Goal: Transaction & Acquisition: Purchase product/service

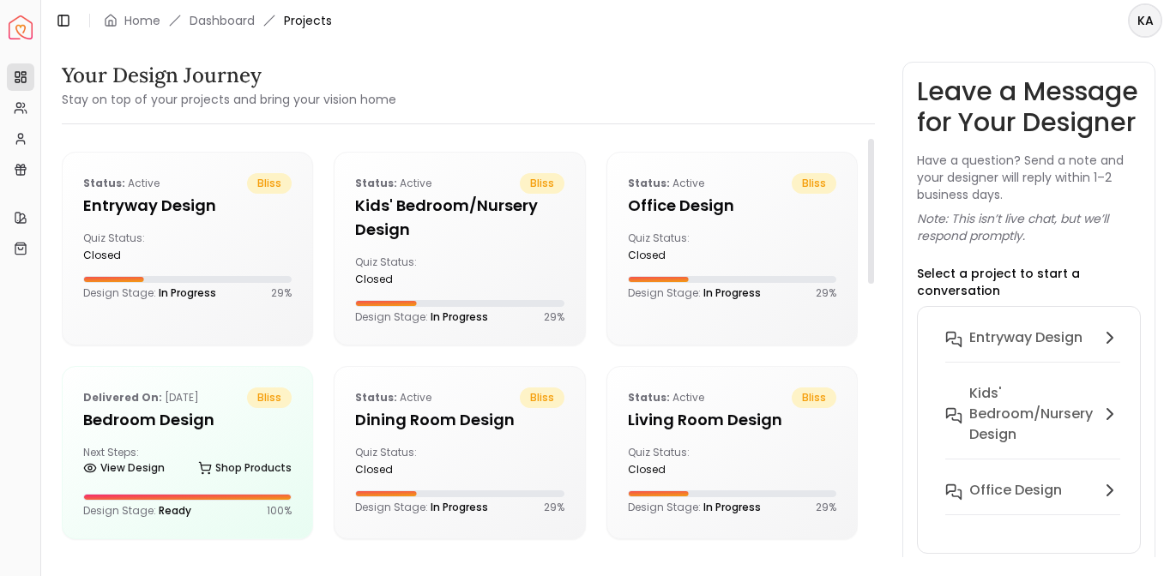
click at [163, 456] on div "Next Steps: View Design Shop Products" at bounding box center [187, 463] width 208 height 34
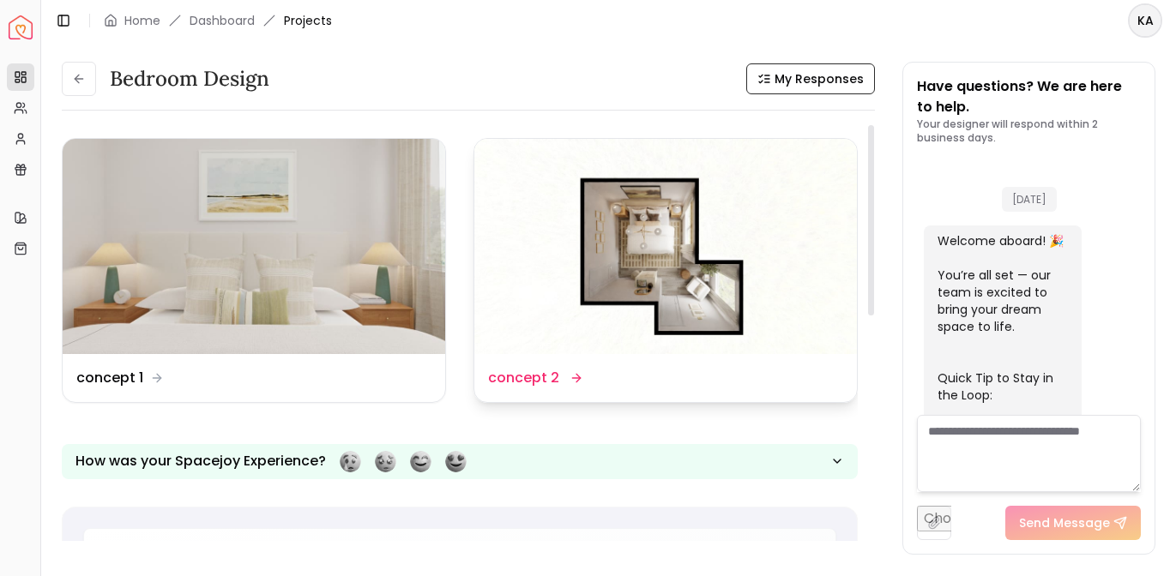
scroll to position [3997, 0]
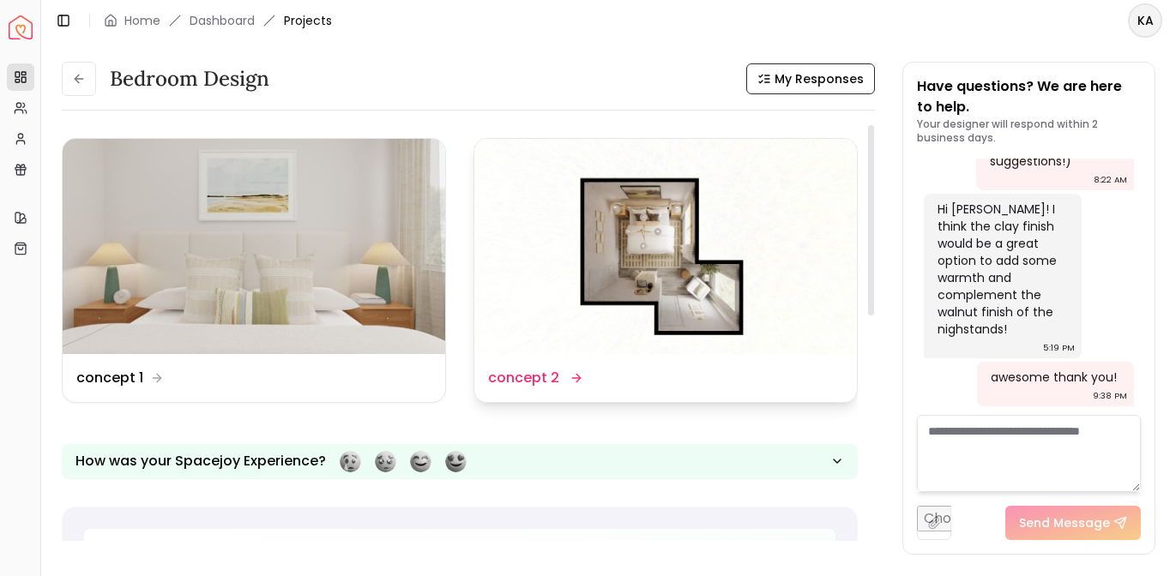
click at [605, 256] on img at bounding box center [665, 246] width 382 height 215
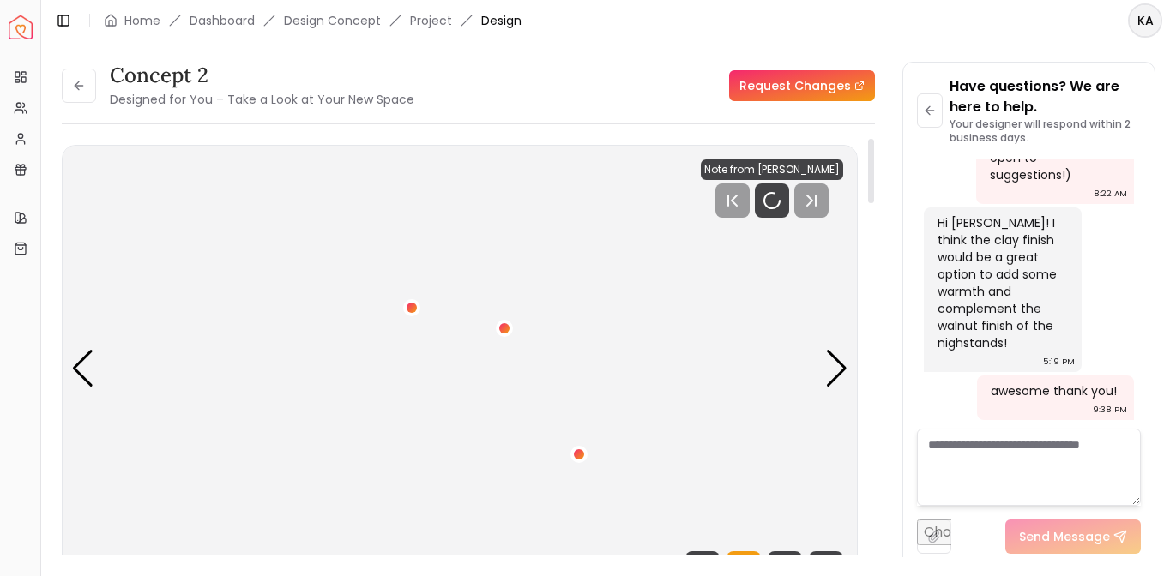
scroll to position [3983, 0]
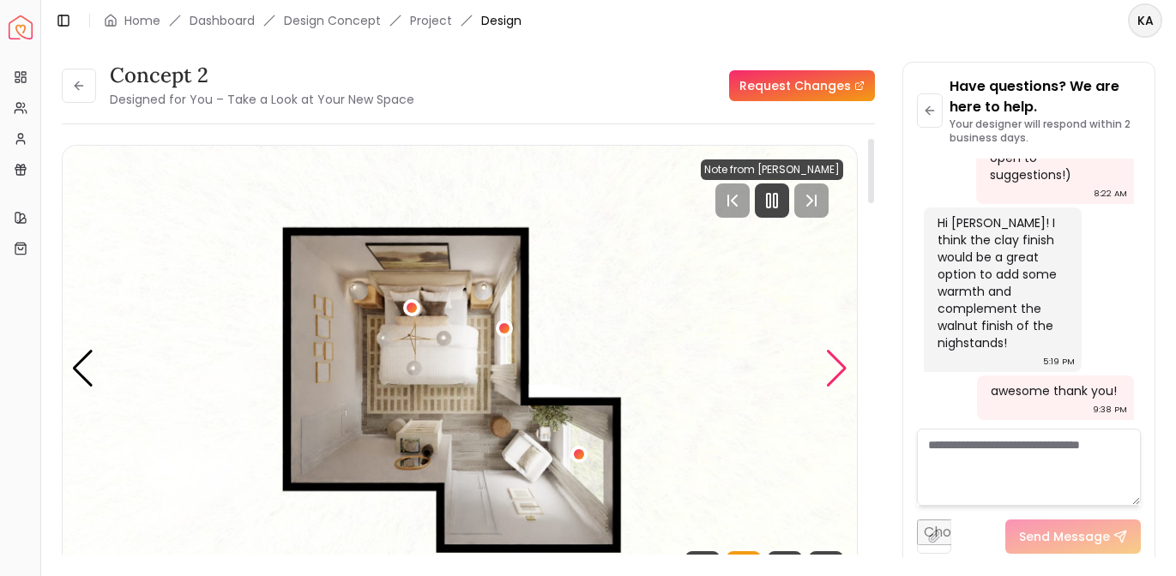
click at [835, 376] on div "Next slide" at bounding box center [836, 369] width 23 height 38
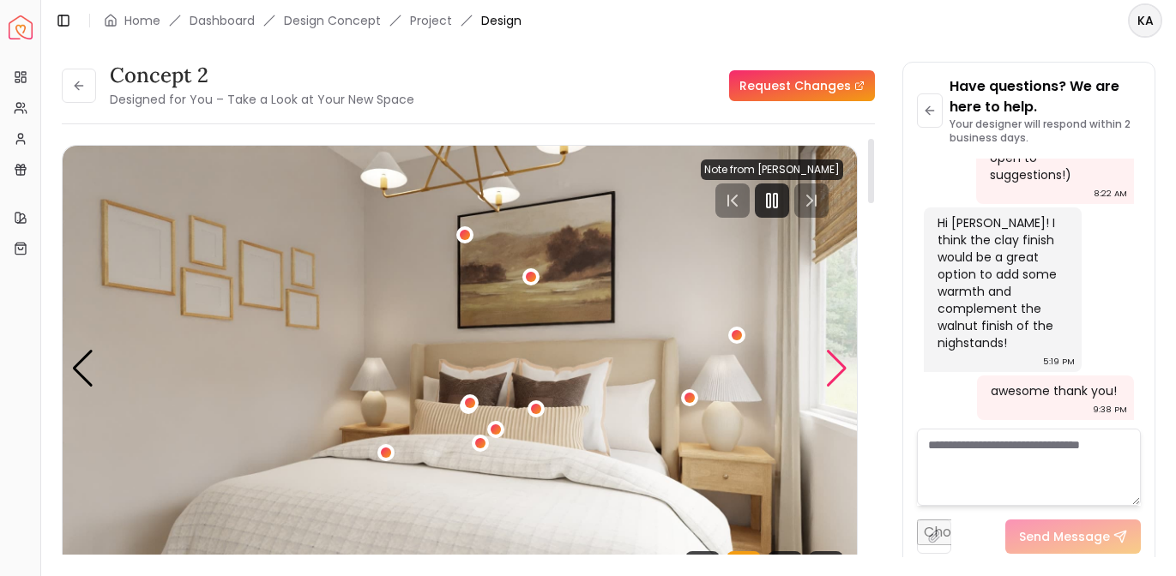
click at [835, 376] on div "Next slide" at bounding box center [836, 369] width 23 height 38
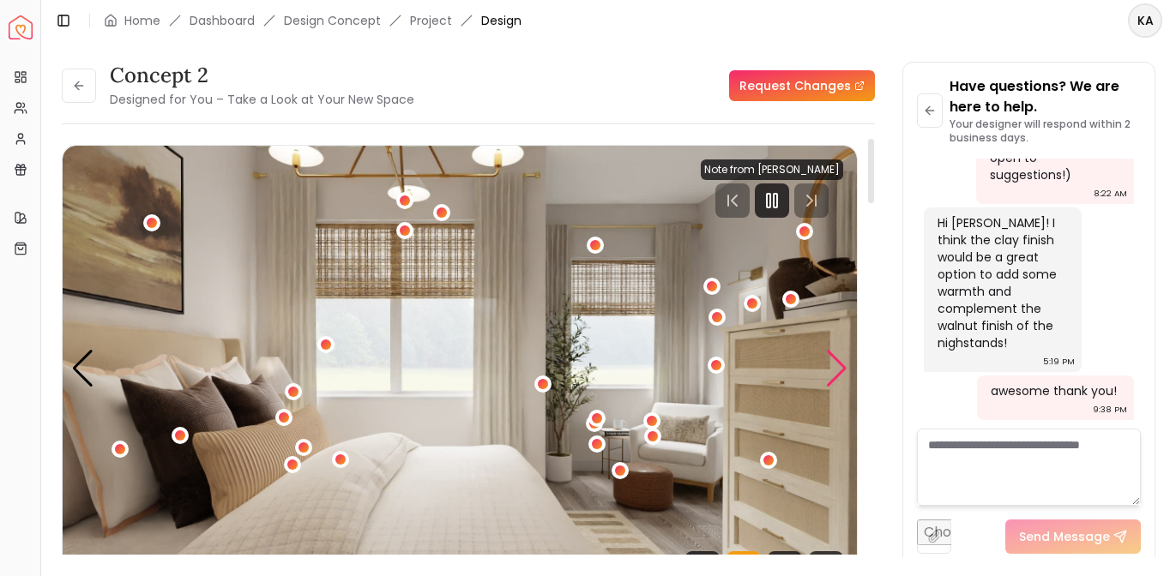
click at [835, 376] on div "Next slide" at bounding box center [836, 369] width 23 height 38
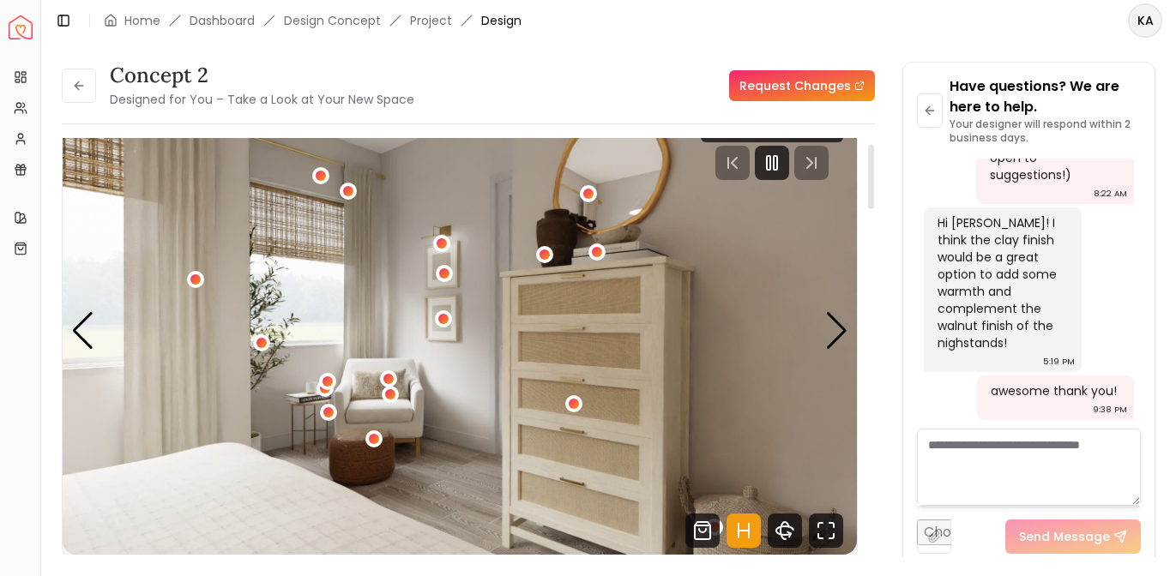
scroll to position [39, 0]
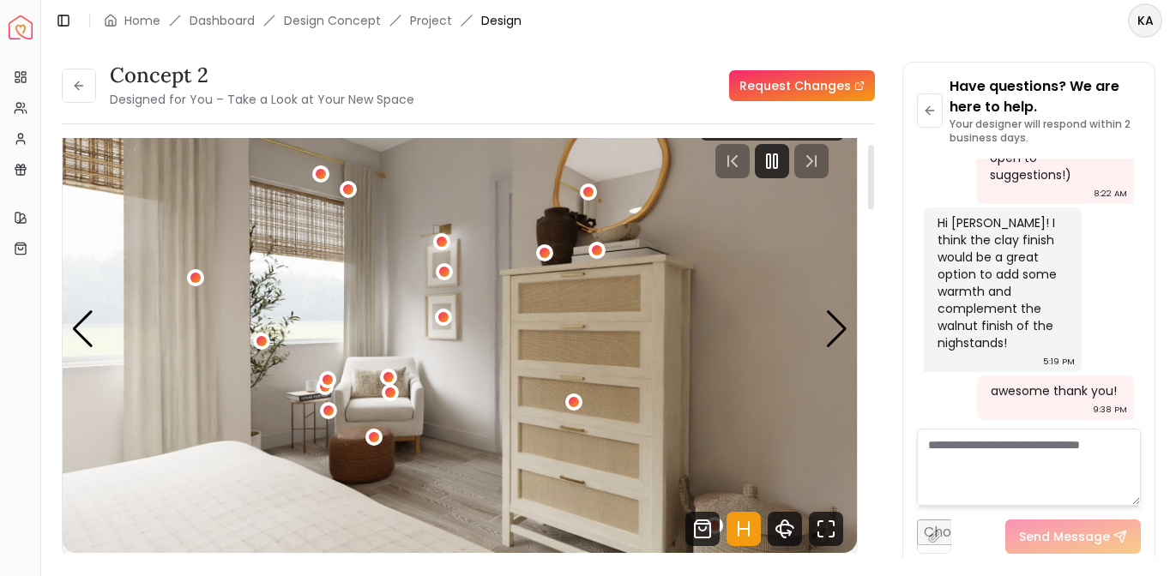
click at [743, 547] on img "4 / 6" at bounding box center [460, 329] width 794 height 447
click at [744, 533] on icon "Hotspots Toggle" at bounding box center [743, 529] width 34 height 34
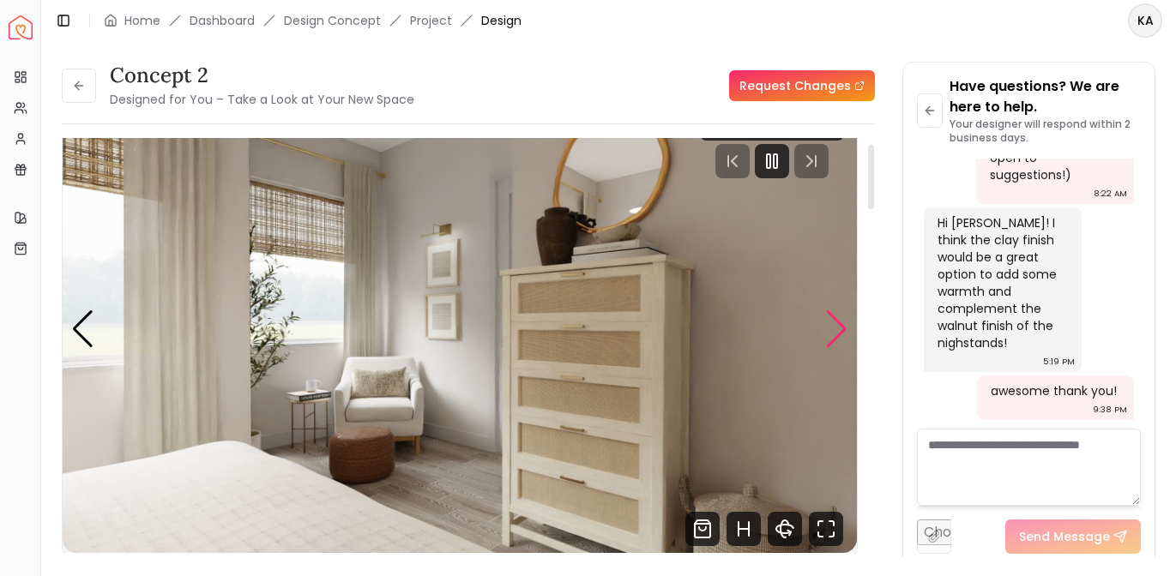
click at [833, 343] on div "Next slide" at bounding box center [836, 329] width 23 height 38
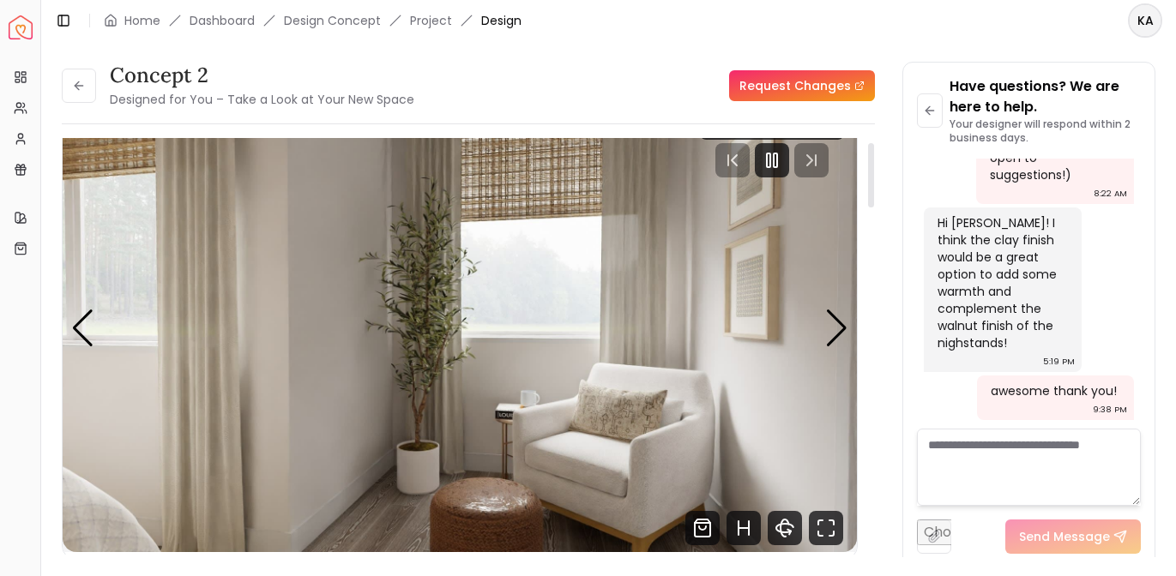
scroll to position [25, 0]
